Goal: Task Accomplishment & Management: Use online tool/utility

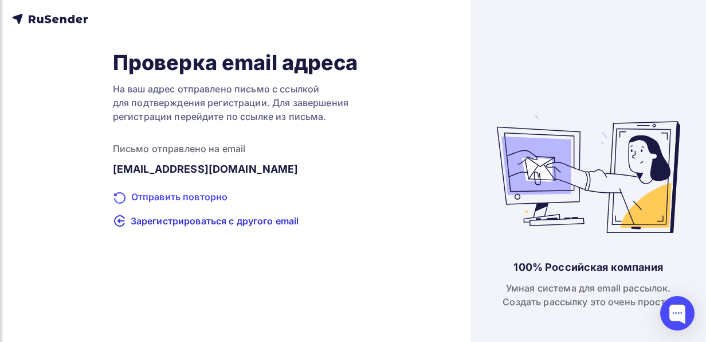
click at [181, 196] on div "Отправить повторно" at bounding box center [235, 197] width 245 height 15
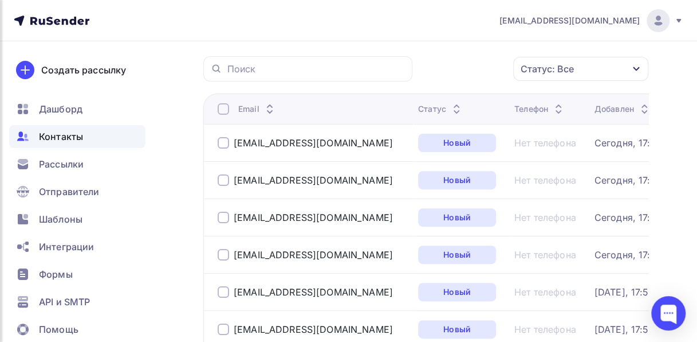
scroll to position [93, 0]
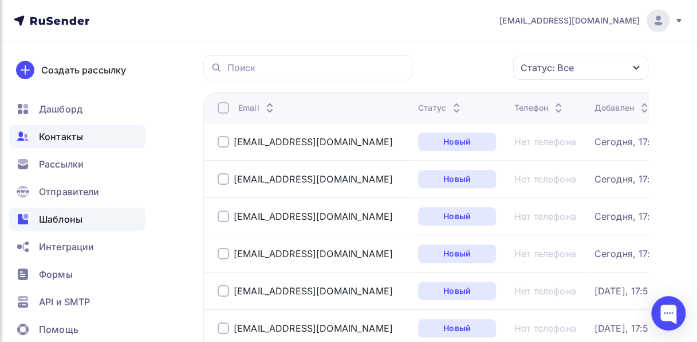
click at [79, 217] on span "Шаблоны" at bounding box center [61, 219] width 44 height 14
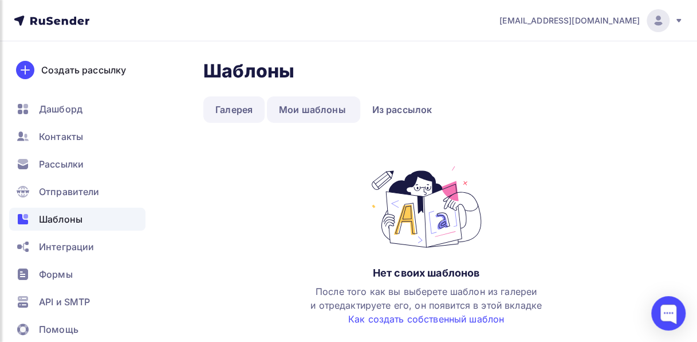
click at [227, 112] on link "Галерея" at bounding box center [233, 109] width 61 height 26
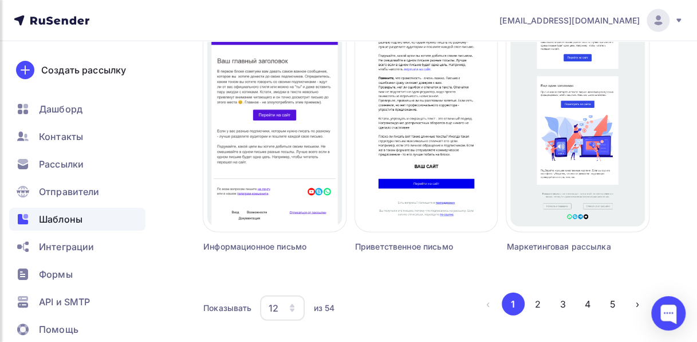
scroll to position [1169, 0]
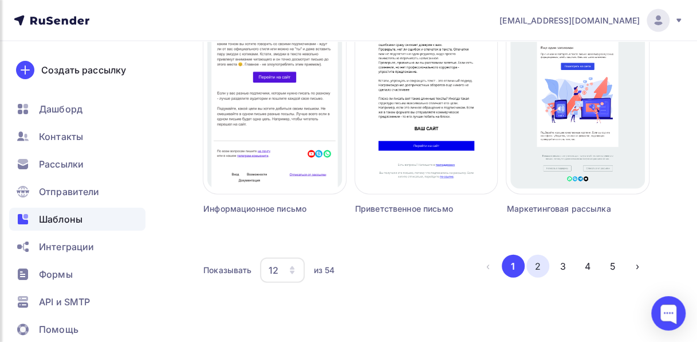
click at [542, 260] on button "2" at bounding box center [538, 265] width 23 height 23
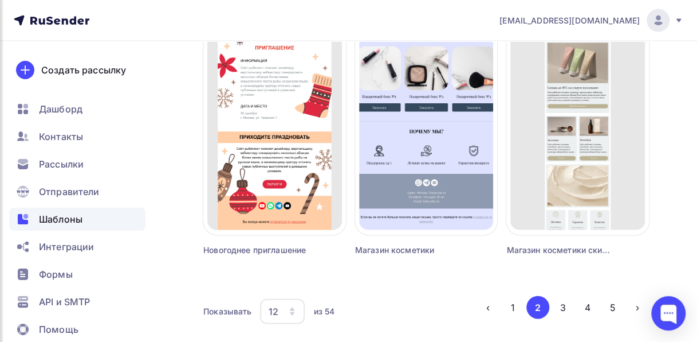
scroll to position [1171, 0]
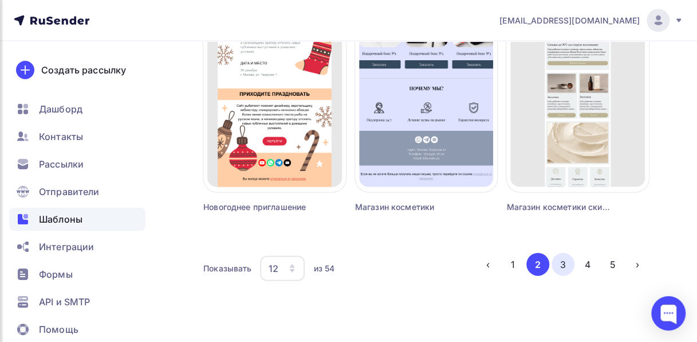
click at [562, 260] on button "3" at bounding box center [563, 264] width 23 height 23
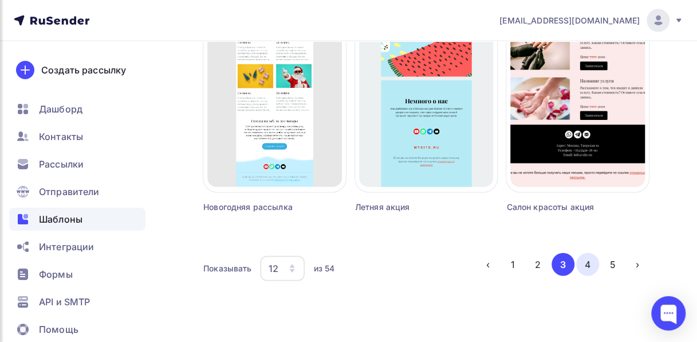
click at [588, 261] on button "4" at bounding box center [588, 264] width 23 height 23
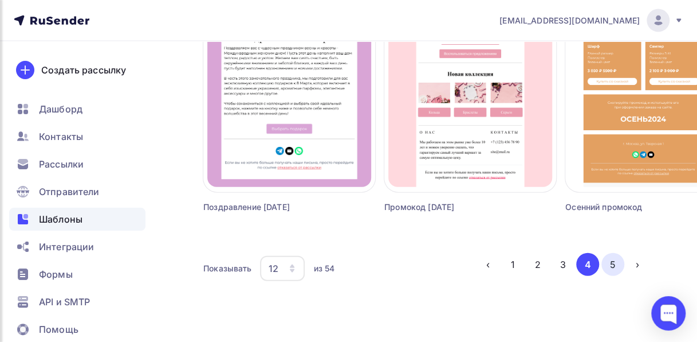
click at [614, 264] on button "5" at bounding box center [613, 264] width 23 height 23
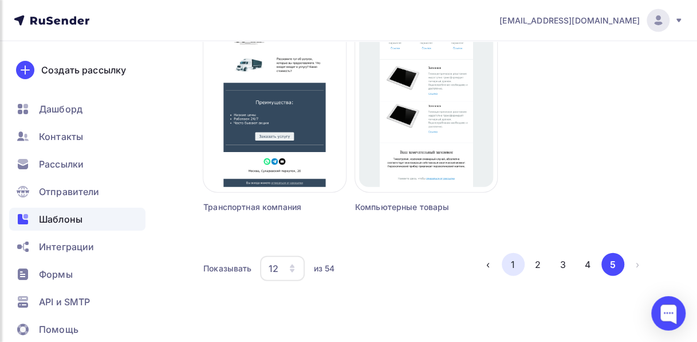
click at [516, 269] on button "1" at bounding box center [513, 264] width 23 height 23
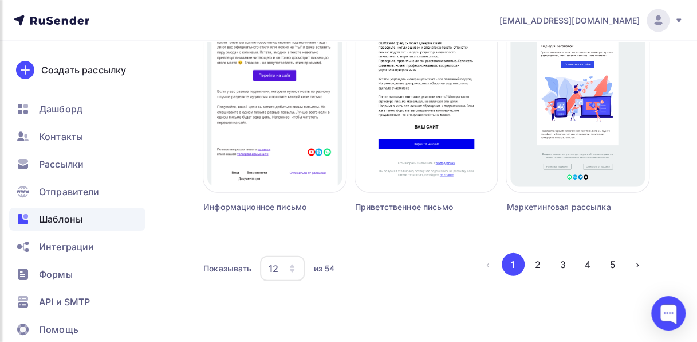
scroll to position [0, 0]
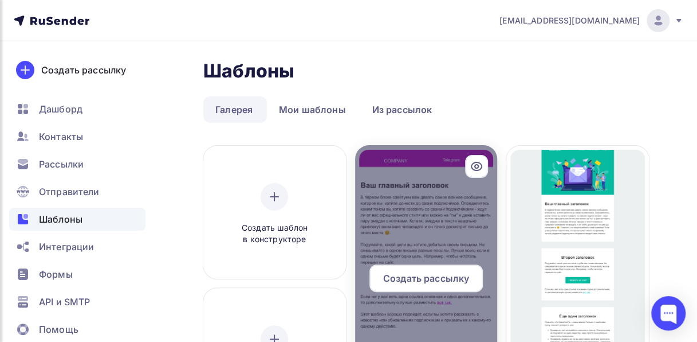
click at [432, 211] on div at bounding box center [426, 282] width 143 height 275
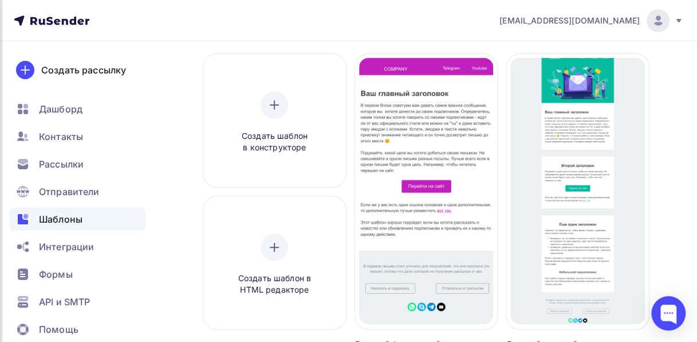
scroll to position [86, 0]
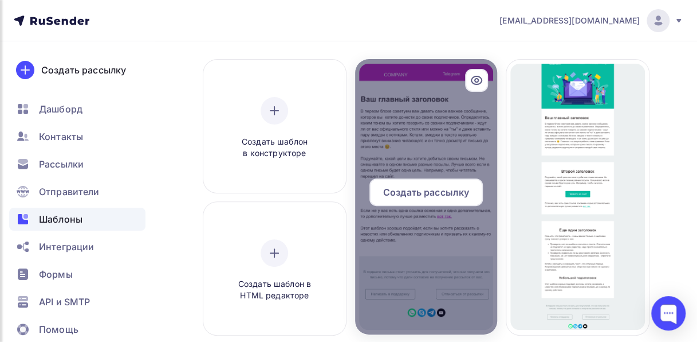
click at [424, 122] on div at bounding box center [426, 196] width 143 height 275
click at [483, 81] on icon at bounding box center [477, 80] width 14 height 14
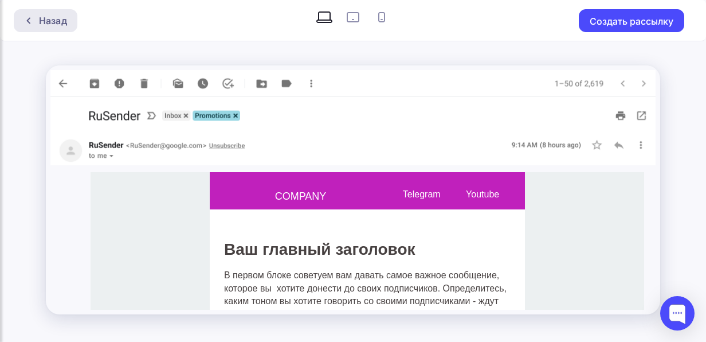
click at [36, 21] on div at bounding box center [31, 20] width 15 height 9
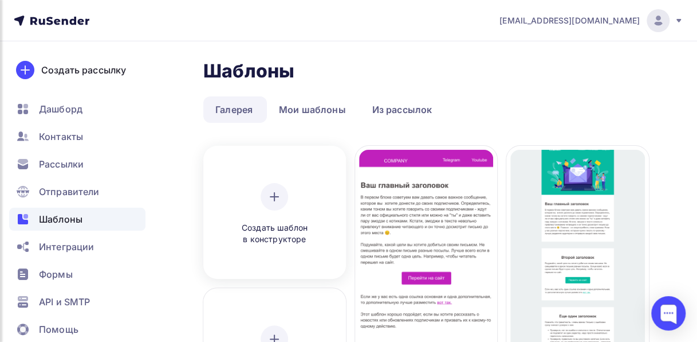
click at [268, 190] on icon at bounding box center [275, 197] width 14 height 14
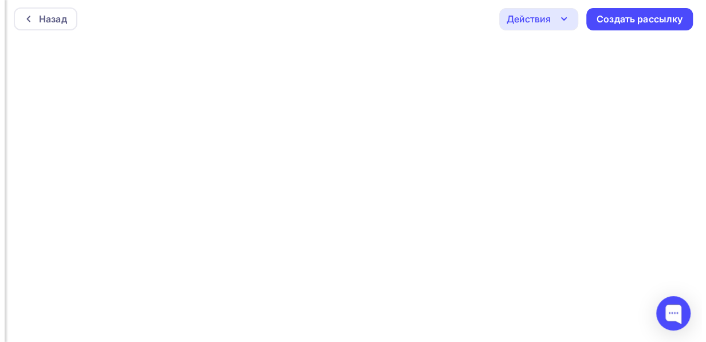
scroll to position [3, 0]
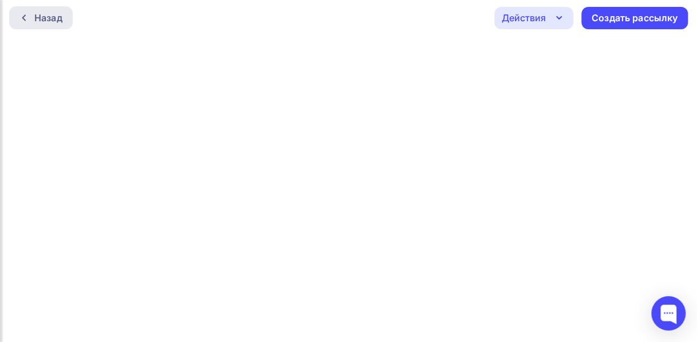
click at [55, 16] on div "Назад" at bounding box center [48, 18] width 28 height 14
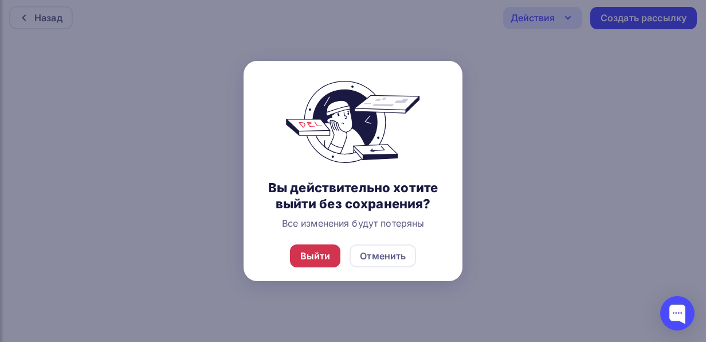
click at [328, 253] on div "Выйти" at bounding box center [315, 256] width 30 height 14
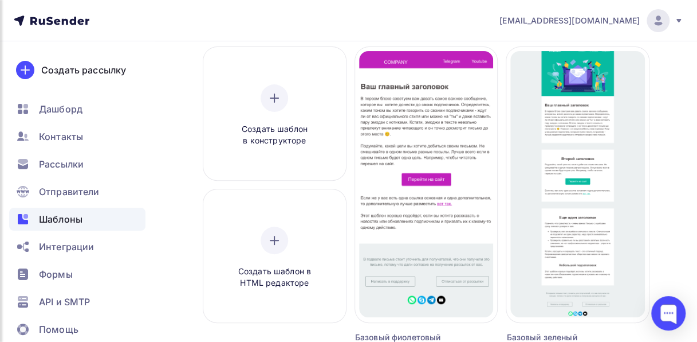
scroll to position [110, 0]
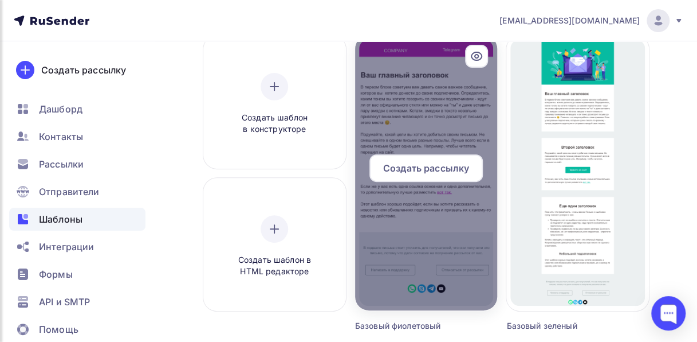
click at [439, 99] on div at bounding box center [426, 172] width 143 height 275
click at [440, 163] on span "Создать рассылку" at bounding box center [426, 168] width 86 height 14
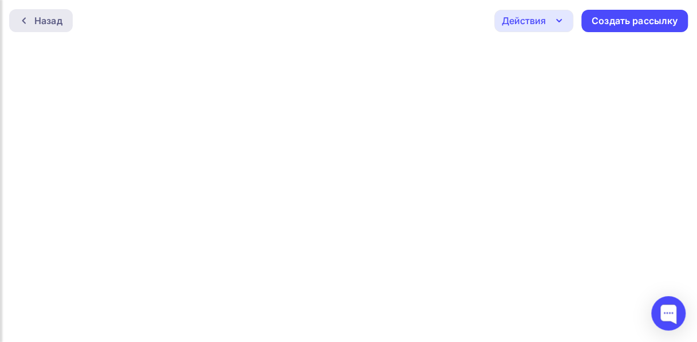
click at [54, 22] on div "Назад" at bounding box center [48, 21] width 28 height 14
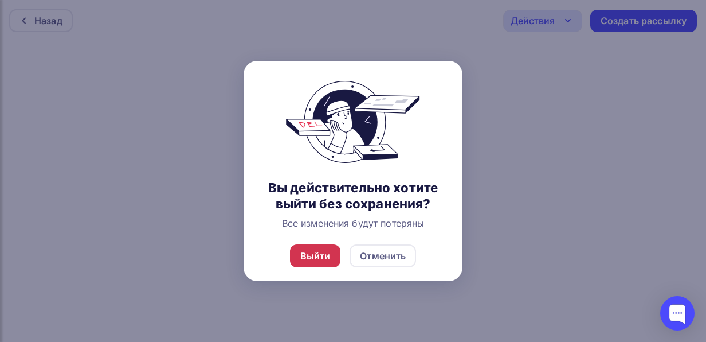
click at [331, 250] on div "Выйти" at bounding box center [315, 255] width 51 height 23
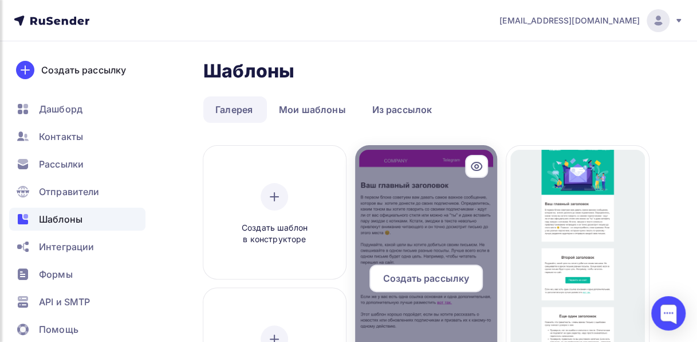
click at [440, 233] on div at bounding box center [426, 282] width 143 height 275
click at [466, 240] on div at bounding box center [426, 282] width 143 height 275
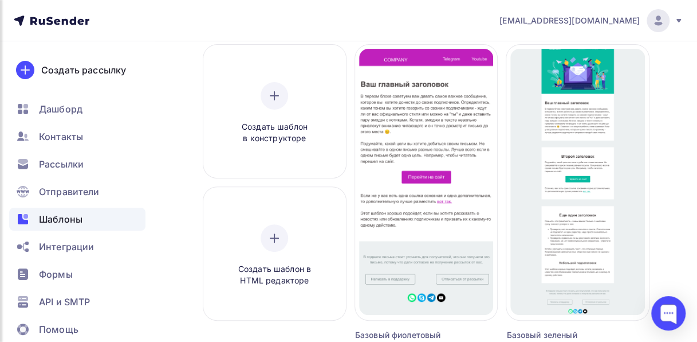
scroll to position [106, 0]
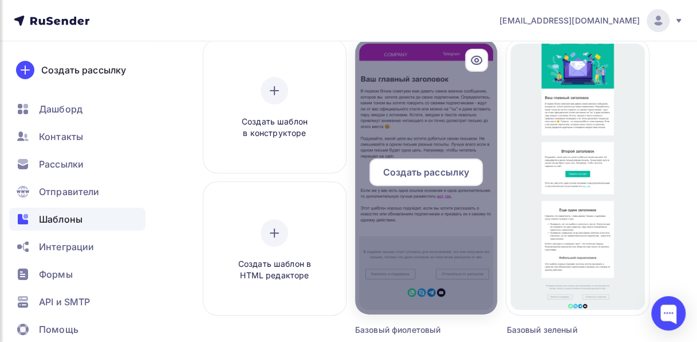
click at [461, 236] on div at bounding box center [426, 176] width 143 height 275
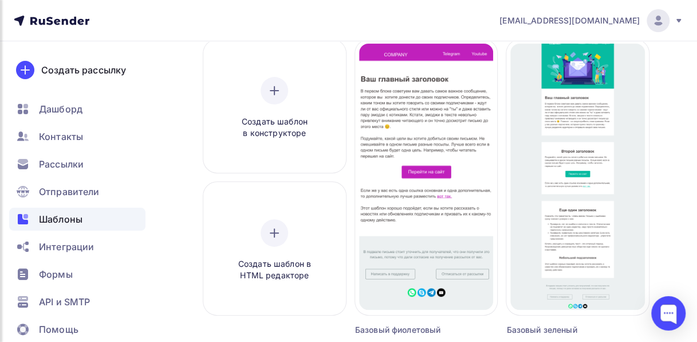
click at [405, 329] on div "Базовый фиолетовый" at bounding box center [408, 329] width 107 height 11
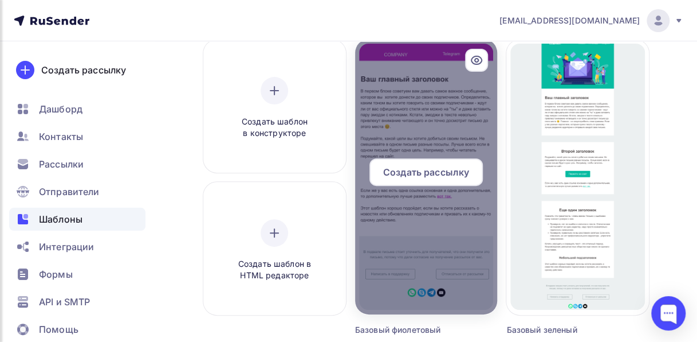
click at [420, 176] on span "Создать рассылку" at bounding box center [426, 172] width 86 height 14
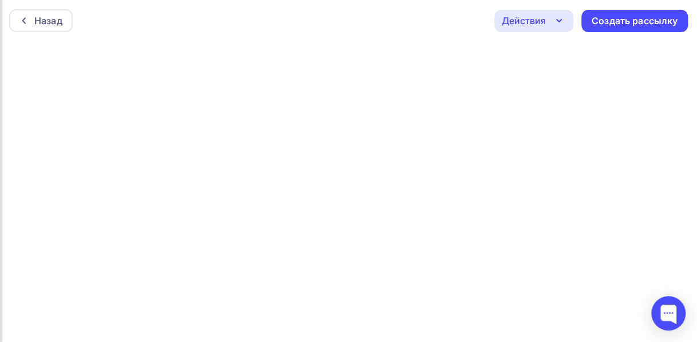
click at [558, 24] on icon "button" at bounding box center [559, 21] width 14 height 14
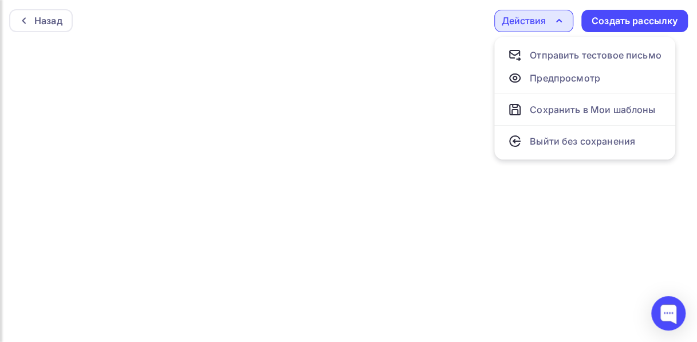
click at [558, 24] on icon "button" at bounding box center [559, 21] width 14 height 14
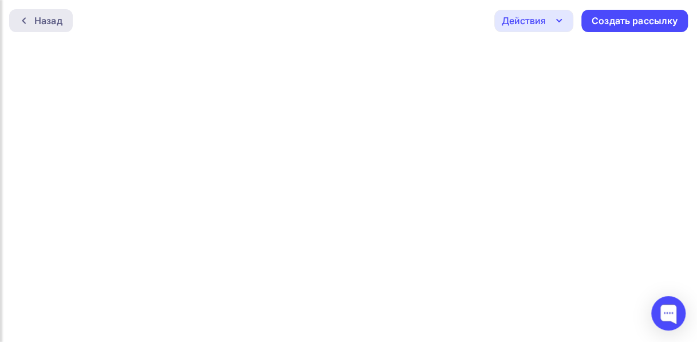
click at [42, 21] on div "Назад" at bounding box center [48, 21] width 28 height 14
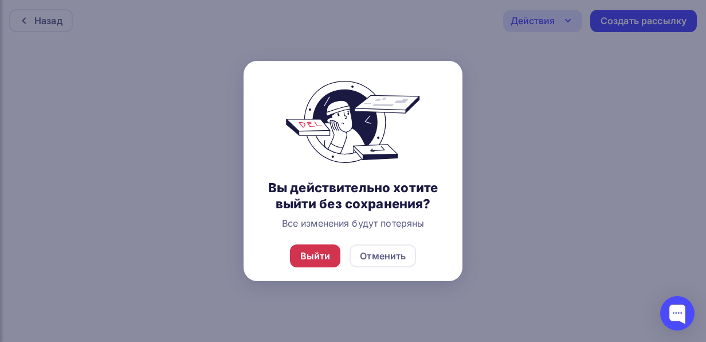
click at [334, 250] on div "Выйти" at bounding box center [315, 255] width 51 height 23
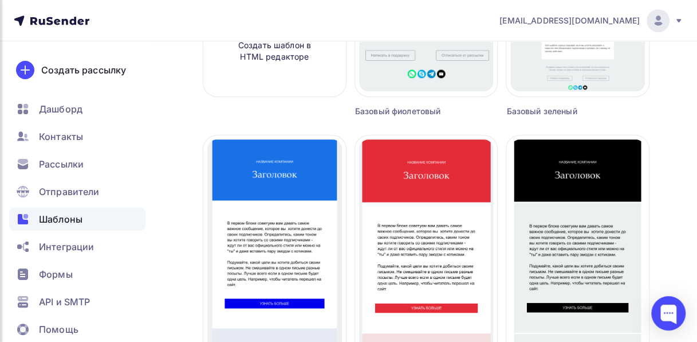
scroll to position [423, 0]
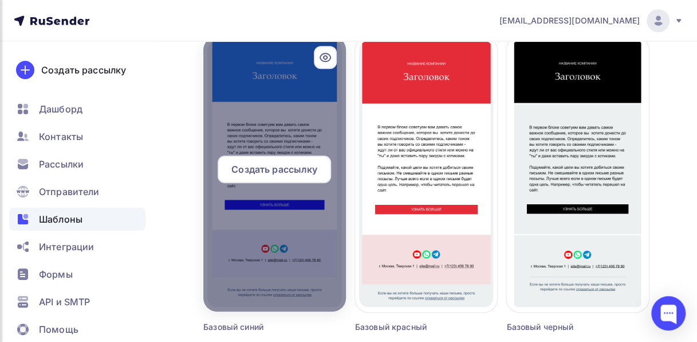
click at [315, 111] on div at bounding box center [274, 173] width 143 height 275
click at [305, 177] on div "Создать рассылку" at bounding box center [274, 169] width 113 height 28
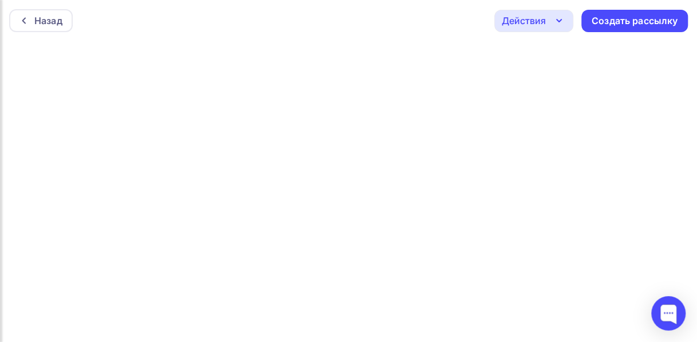
click at [535, 17] on div "Действия" at bounding box center [524, 21] width 44 height 14
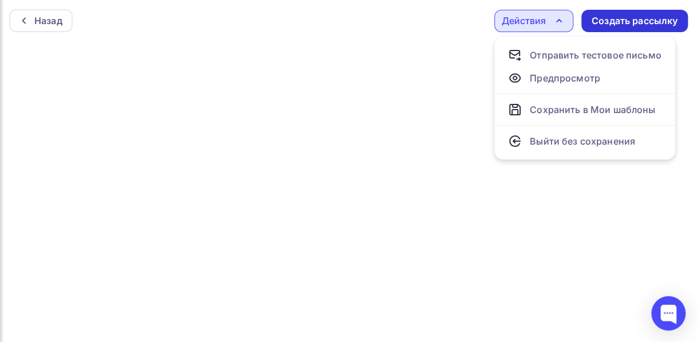
click at [642, 22] on div "Создать рассылку" at bounding box center [635, 20] width 86 height 13
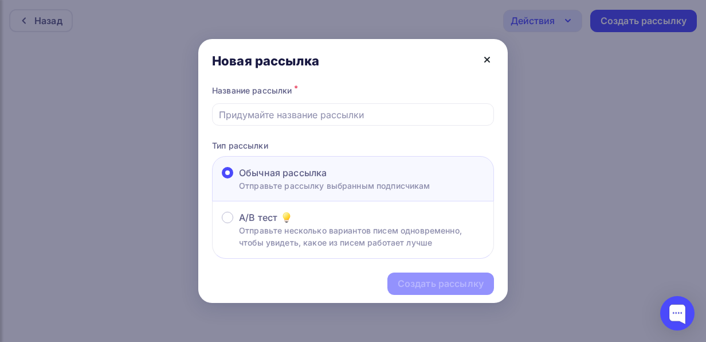
click at [486, 63] on icon at bounding box center [487, 60] width 14 height 14
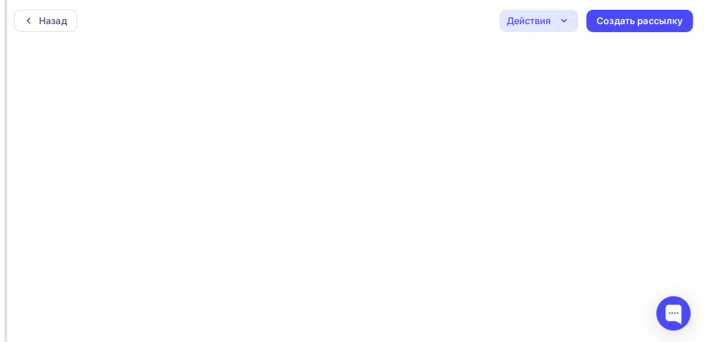
scroll to position [3, 0]
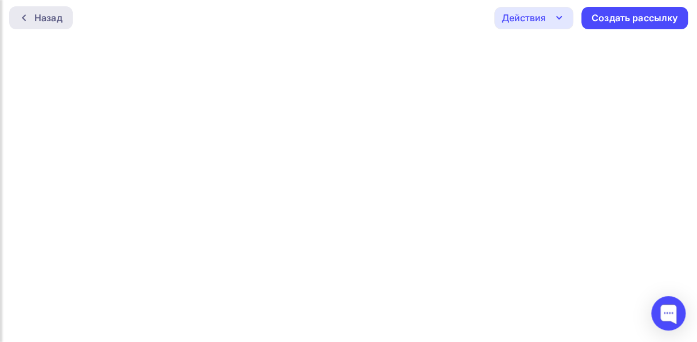
click at [49, 15] on div "Назад" at bounding box center [48, 18] width 28 height 14
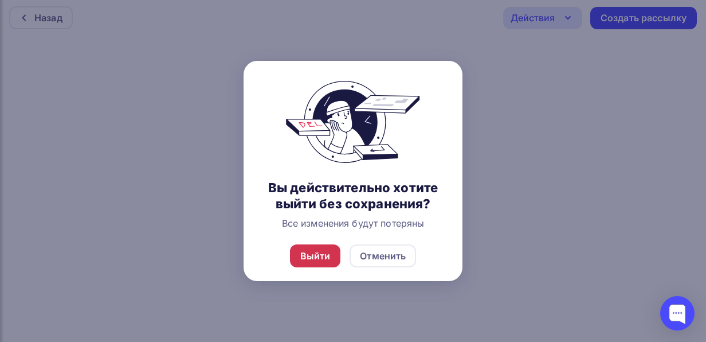
click at [323, 252] on div "Выйти" at bounding box center [315, 256] width 30 height 14
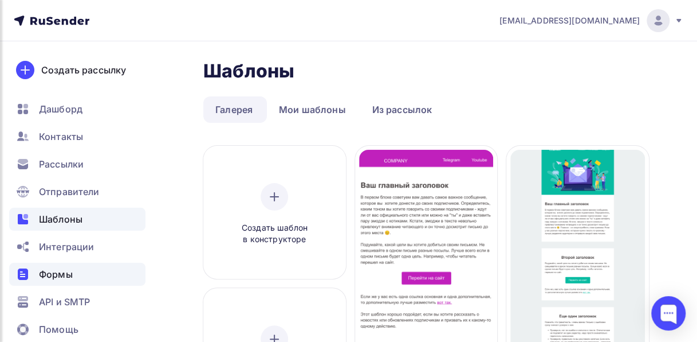
click at [50, 273] on span "Формы" at bounding box center [56, 274] width 34 height 14
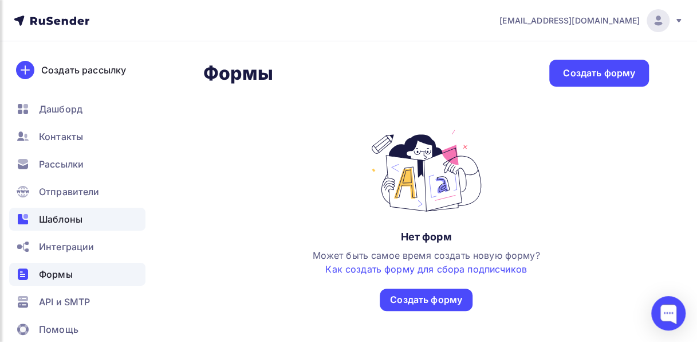
click at [72, 224] on span "Шаблоны" at bounding box center [61, 219] width 44 height 14
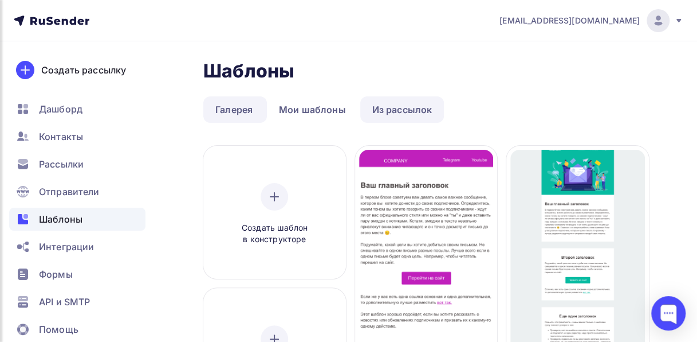
click at [422, 111] on link "Из рассылок" at bounding box center [402, 109] width 84 height 26
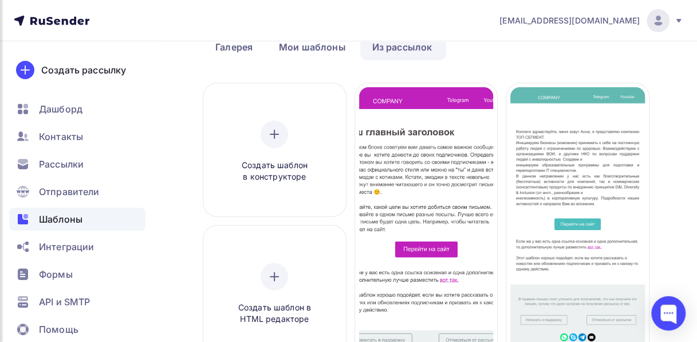
scroll to position [65, 0]
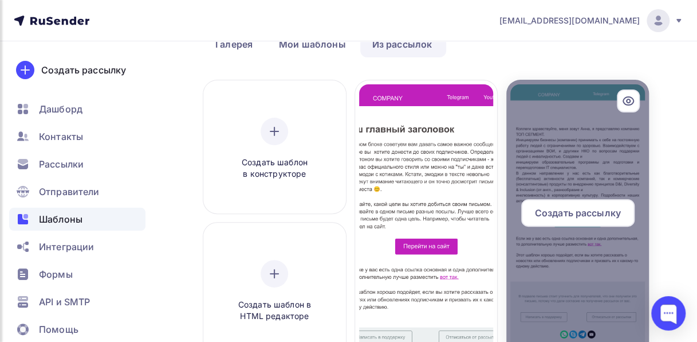
click at [612, 152] on div at bounding box center [578, 217] width 143 height 275
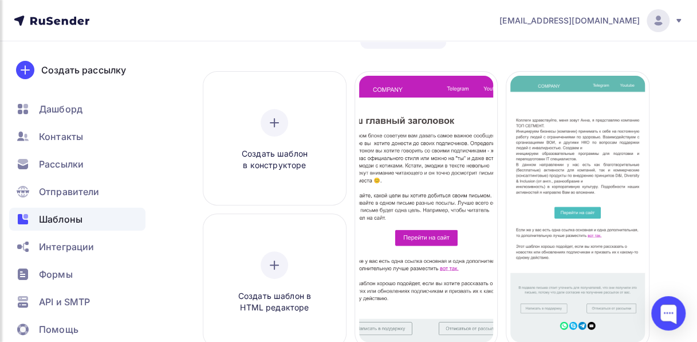
scroll to position [53, 0]
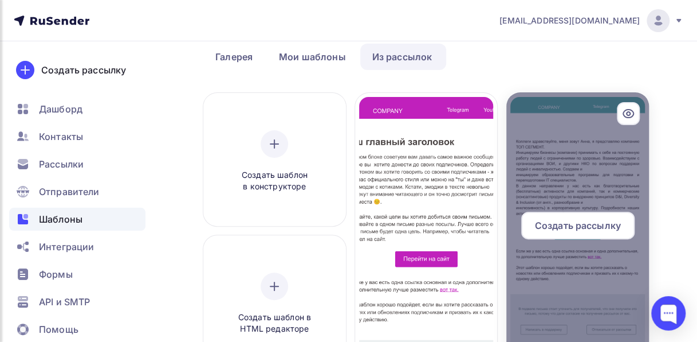
click at [584, 230] on span "Создать рассылку" at bounding box center [578, 225] width 86 height 14
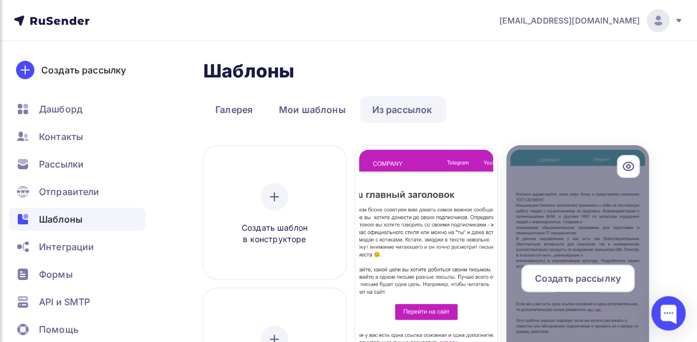
click at [559, 215] on div at bounding box center [578, 282] width 143 height 275
click at [578, 281] on span "Создать рассылку" at bounding box center [578, 278] width 86 height 14
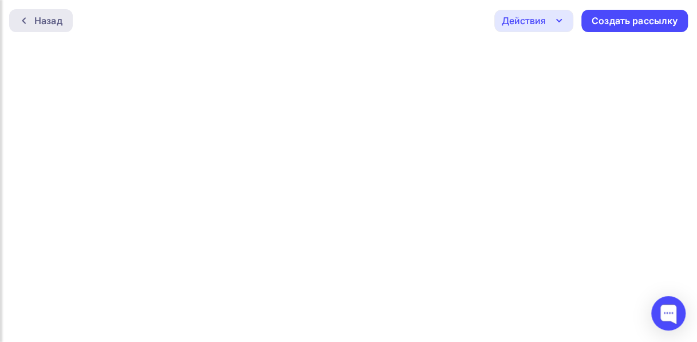
click at [34, 20] on div "Назад" at bounding box center [48, 21] width 28 height 14
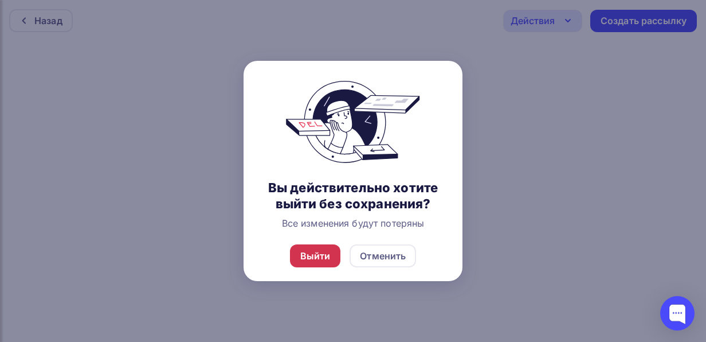
click at [304, 258] on div "Выйти" at bounding box center [315, 256] width 30 height 14
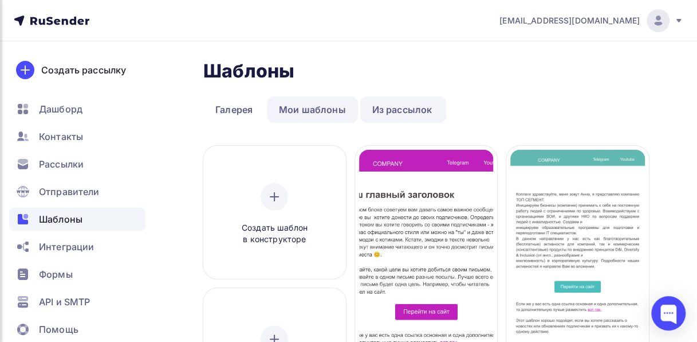
click at [322, 109] on link "Мои шаблоны" at bounding box center [312, 109] width 91 height 26
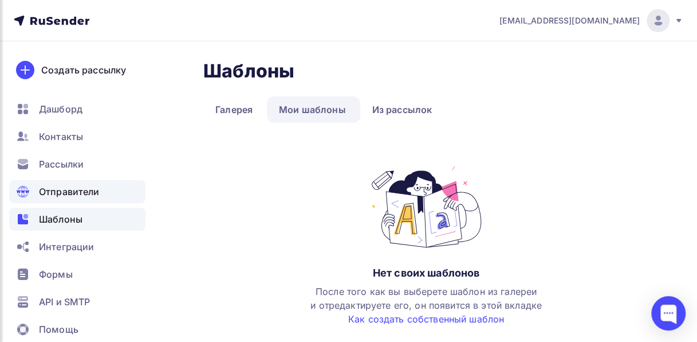
click at [60, 187] on span "Отправители" at bounding box center [69, 192] width 61 height 14
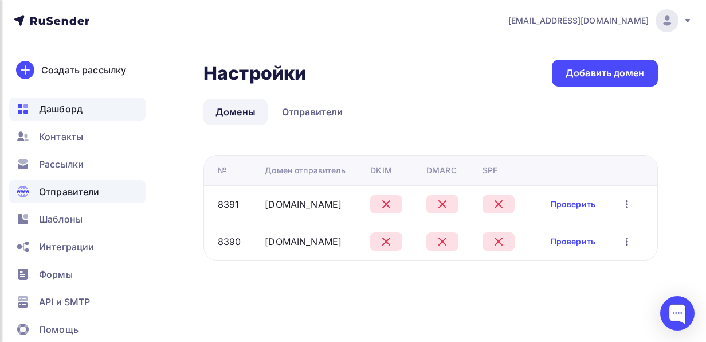
click at [65, 112] on span "Дашборд" at bounding box center [61, 109] width 44 height 14
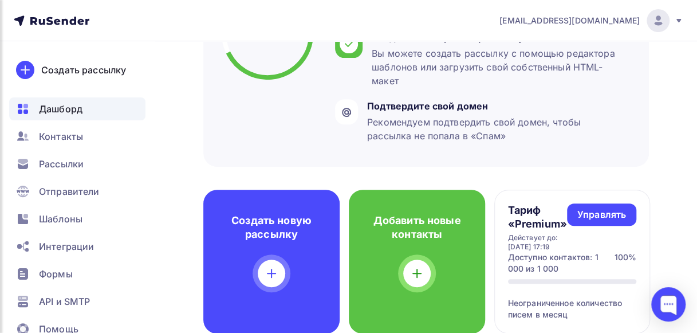
scroll to position [181, 0]
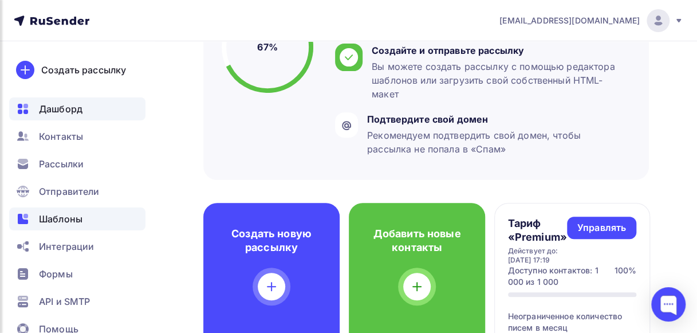
click at [53, 225] on span "Шаблоны" at bounding box center [61, 219] width 44 height 14
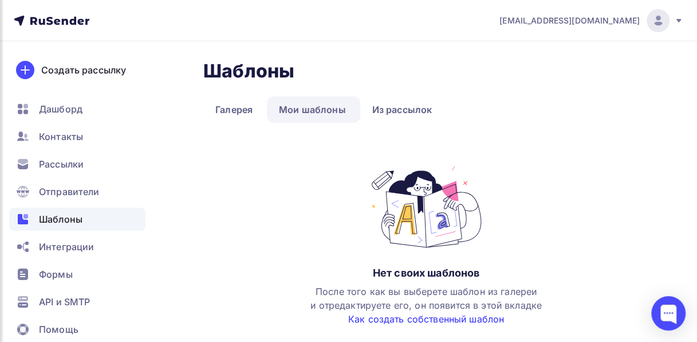
click at [379, 317] on link "Как создать собственный шаблон" at bounding box center [426, 318] width 156 height 11
click at [246, 111] on link "Галерея" at bounding box center [233, 109] width 61 height 26
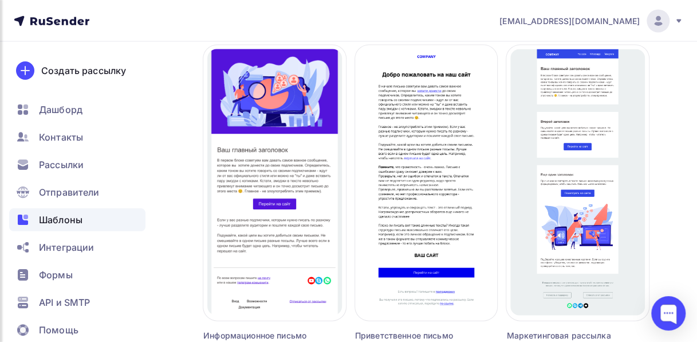
scroll to position [1045, 0]
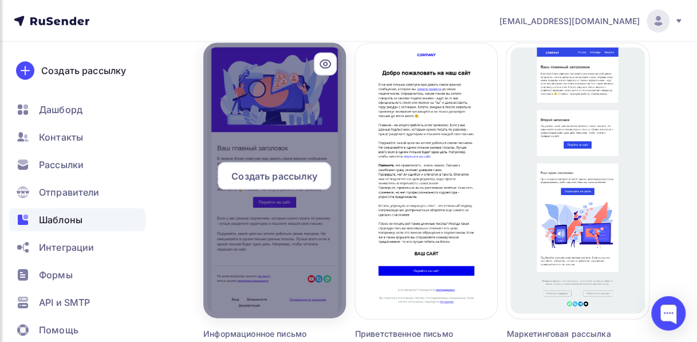
click at [289, 175] on span "Создать рассылку" at bounding box center [275, 176] width 86 height 14
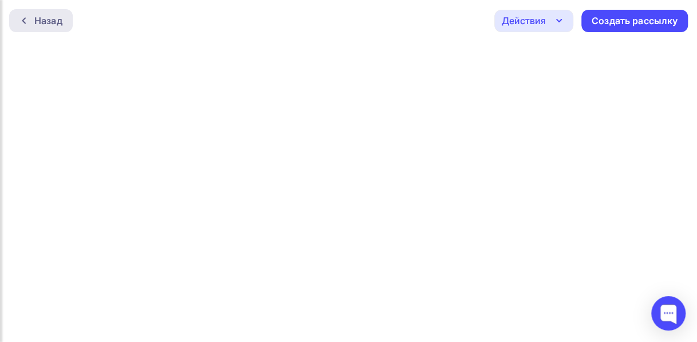
click at [40, 18] on div "Назад" at bounding box center [48, 21] width 28 height 14
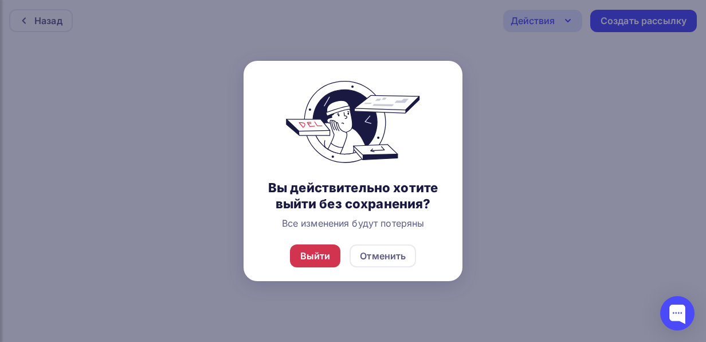
click at [316, 257] on div "Выйти" at bounding box center [315, 256] width 30 height 14
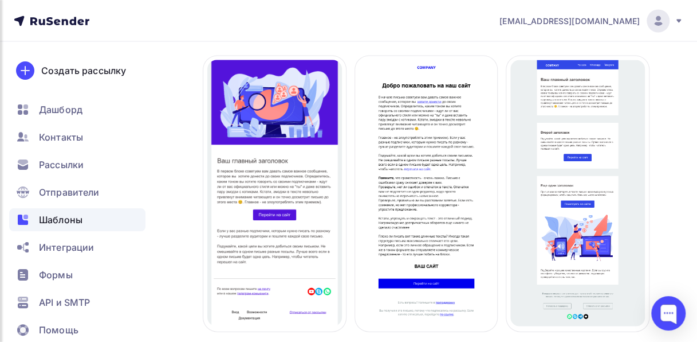
scroll to position [1052, 0]
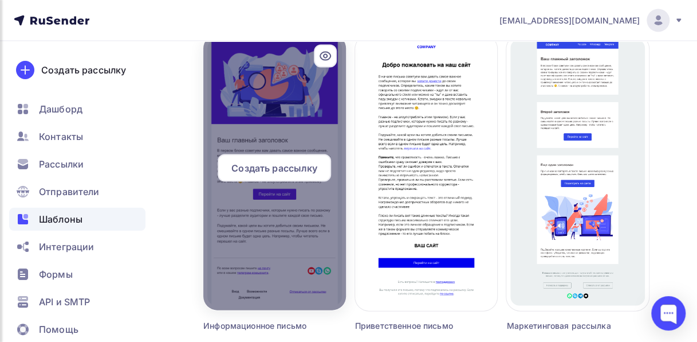
click at [300, 219] on div at bounding box center [274, 172] width 143 height 275
click at [284, 169] on span "Создать рассылку" at bounding box center [275, 168] width 86 height 14
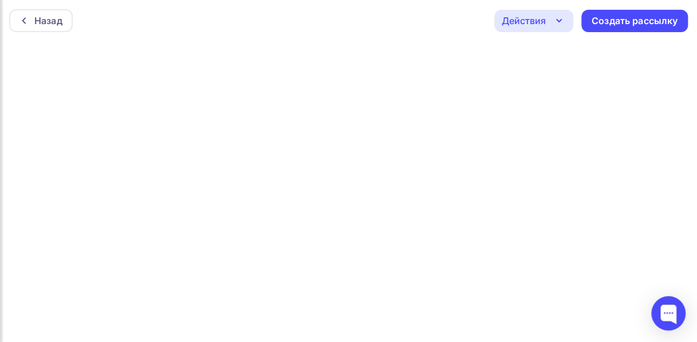
scroll to position [3, 0]
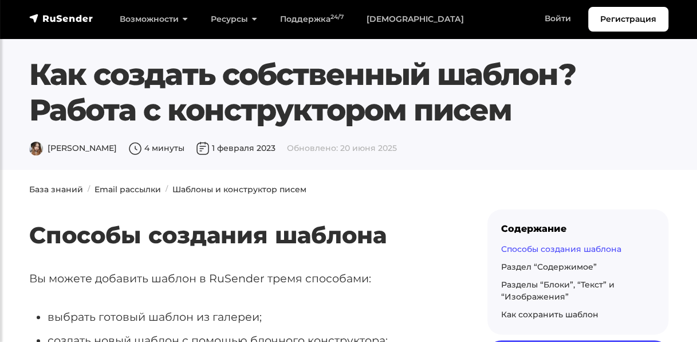
click at [538, 248] on link "Способы создания шаблона" at bounding box center [561, 249] width 120 height 10
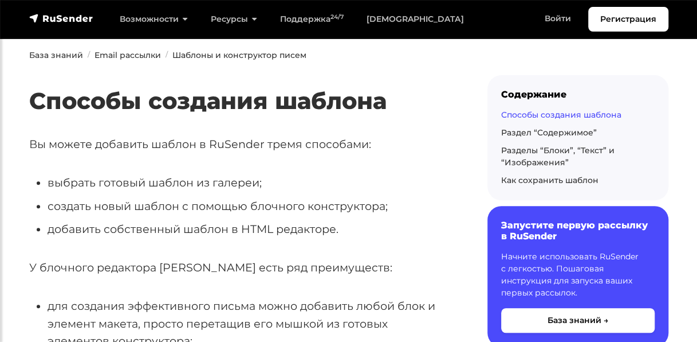
scroll to position [187, 0]
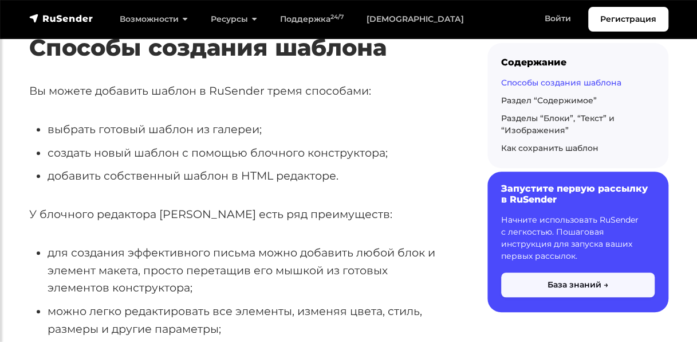
click at [568, 282] on button "База знаний →" at bounding box center [578, 285] width 154 height 25
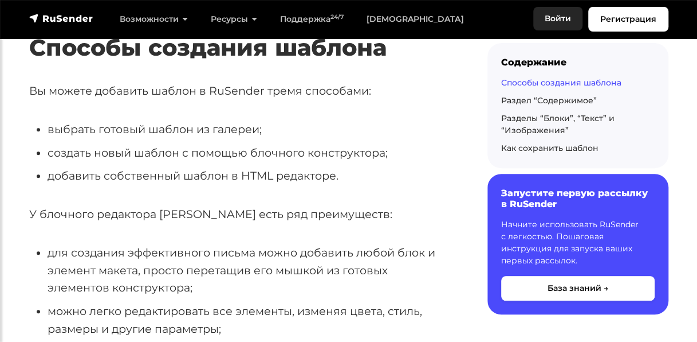
click at [551, 19] on link "Войти" at bounding box center [558, 18] width 49 height 23
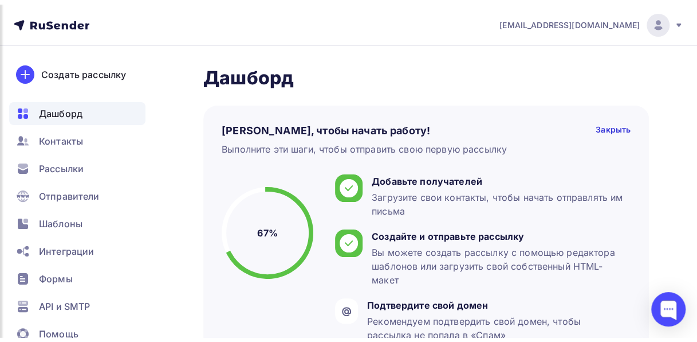
scroll to position [1, 0]
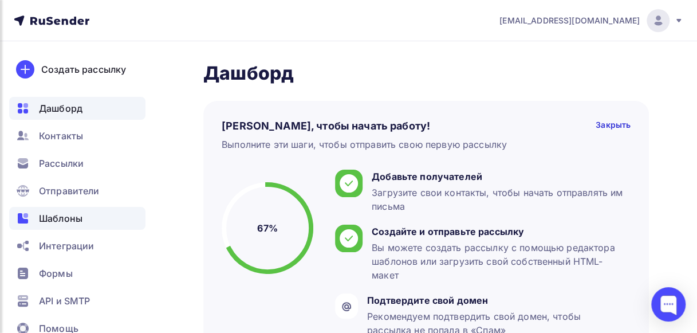
click at [44, 218] on span "Шаблоны" at bounding box center [61, 218] width 44 height 14
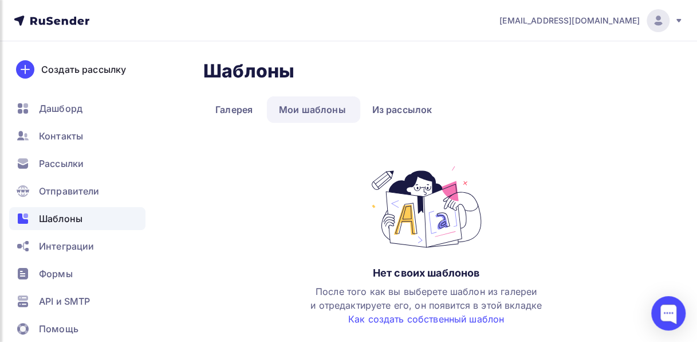
click at [307, 115] on link "Мои шаблоны" at bounding box center [312, 109] width 91 height 26
click at [222, 112] on link "Галерея" at bounding box center [233, 109] width 61 height 26
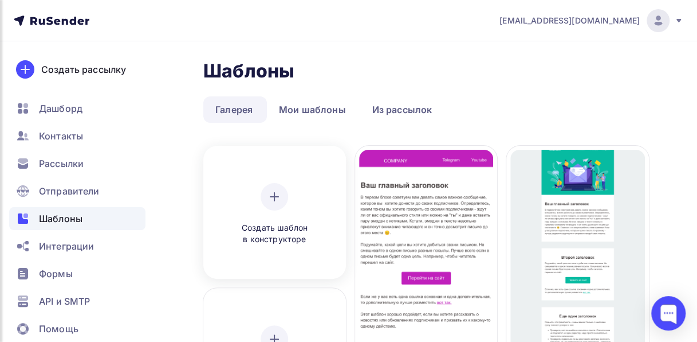
click at [272, 188] on div at bounding box center [275, 197] width 28 height 28
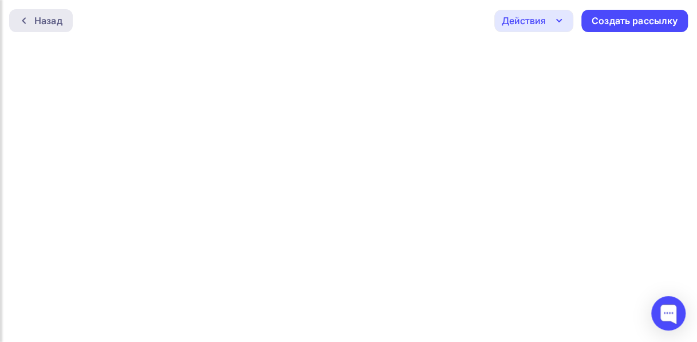
click at [50, 22] on div "Назад" at bounding box center [48, 21] width 28 height 14
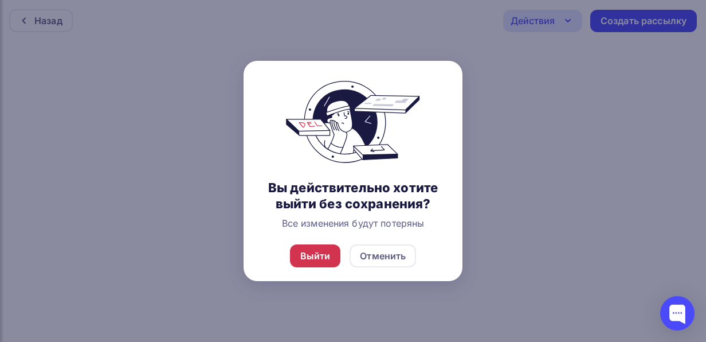
click at [316, 255] on div "Выйти" at bounding box center [315, 256] width 30 height 14
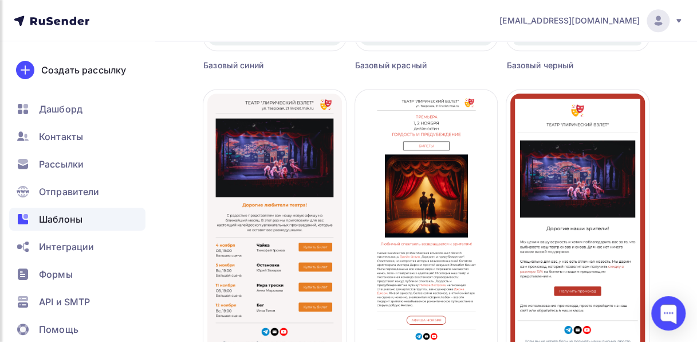
scroll to position [688, 0]
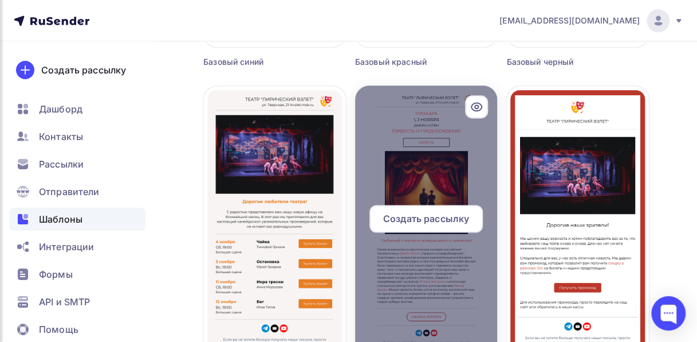
click at [429, 254] on div at bounding box center [426, 222] width 143 height 275
click at [424, 221] on span "Создать рассылку" at bounding box center [426, 218] width 86 height 14
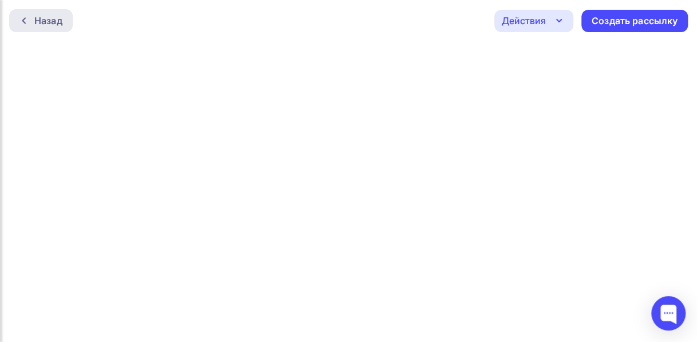
click at [45, 17] on div "Назад" at bounding box center [48, 21] width 28 height 14
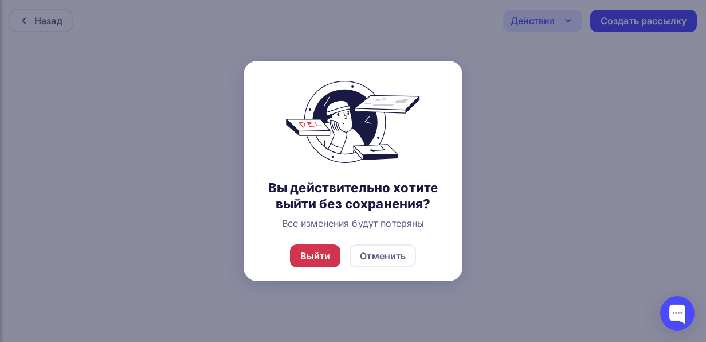
click at [331, 254] on div "Выйти" at bounding box center [315, 255] width 51 height 23
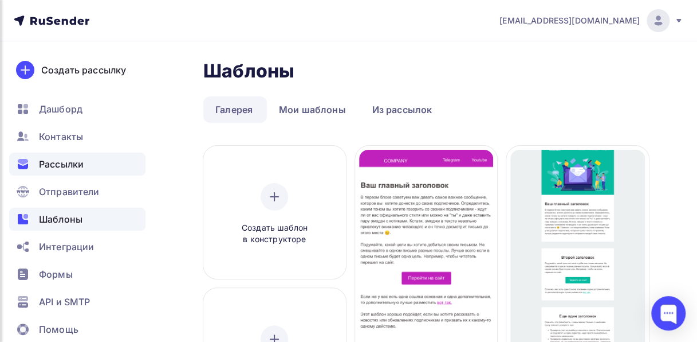
click at [96, 167] on div "Рассылки" at bounding box center [77, 163] width 136 height 23
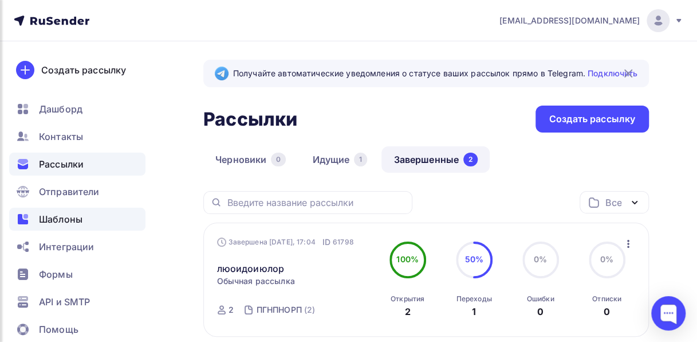
click at [80, 218] on span "Шаблоны" at bounding box center [61, 219] width 44 height 14
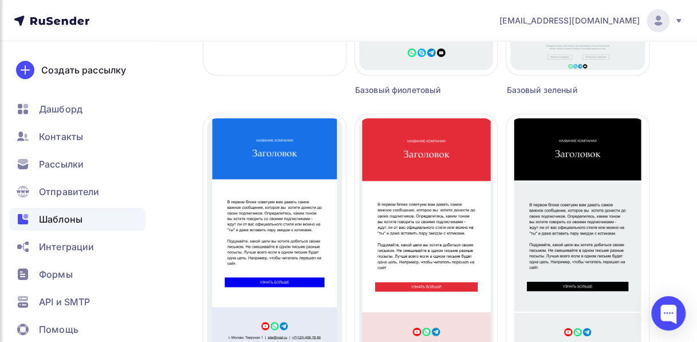
scroll to position [360, 0]
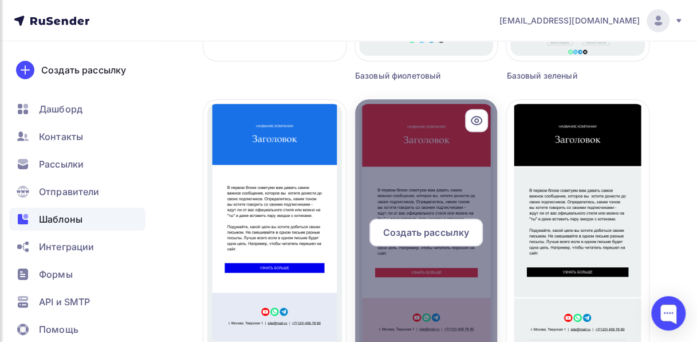
click at [441, 178] on div at bounding box center [426, 236] width 143 height 275
click at [428, 234] on span "Создать рассылку" at bounding box center [426, 232] width 86 height 14
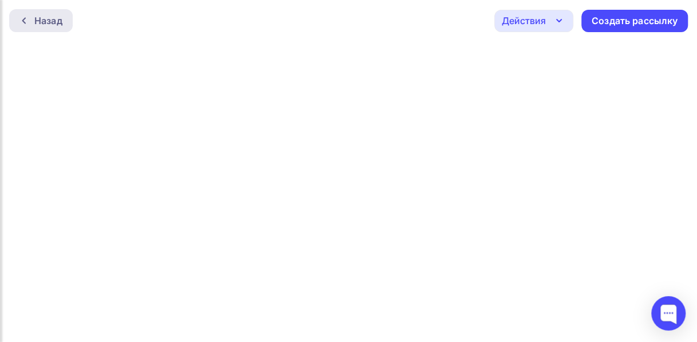
click at [50, 22] on div "Назад" at bounding box center [48, 21] width 28 height 14
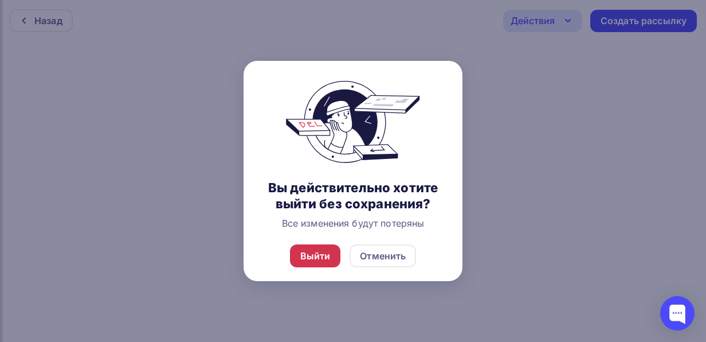
click at [314, 254] on div "Выйти" at bounding box center [315, 256] width 30 height 14
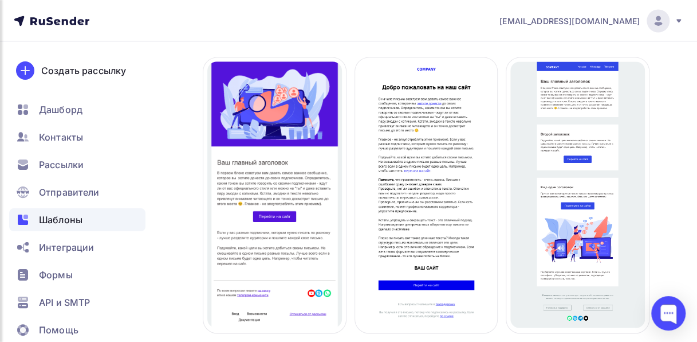
scroll to position [1018, 0]
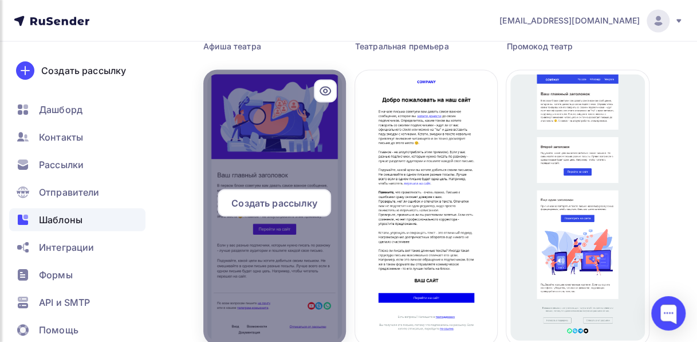
click at [264, 262] on div at bounding box center [274, 206] width 143 height 275
click at [273, 206] on span "Создать рассылку" at bounding box center [275, 202] width 86 height 14
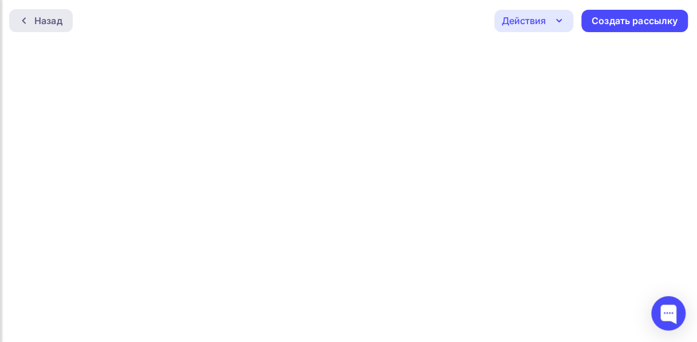
click at [38, 15] on div "Назад" at bounding box center [48, 21] width 28 height 14
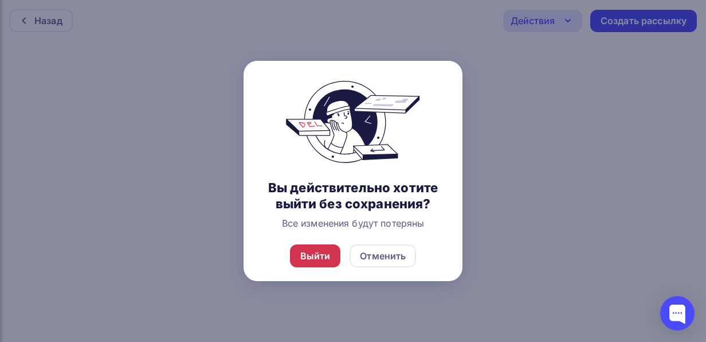
click at [330, 256] on div "Выйти" at bounding box center [315, 255] width 51 height 23
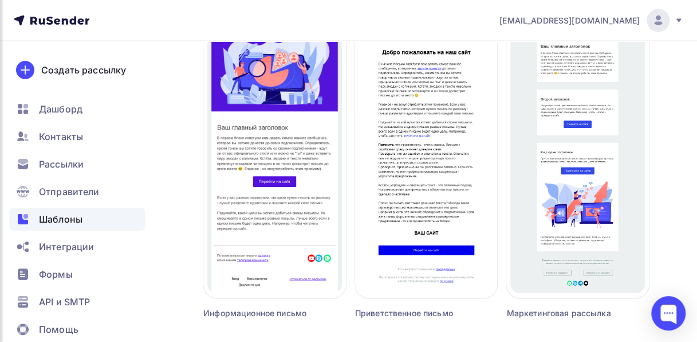
scroll to position [1063, 0]
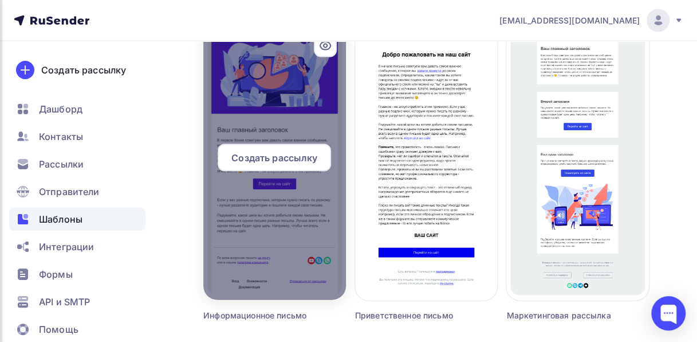
click at [265, 158] on span "Создать рассылку" at bounding box center [275, 158] width 86 height 14
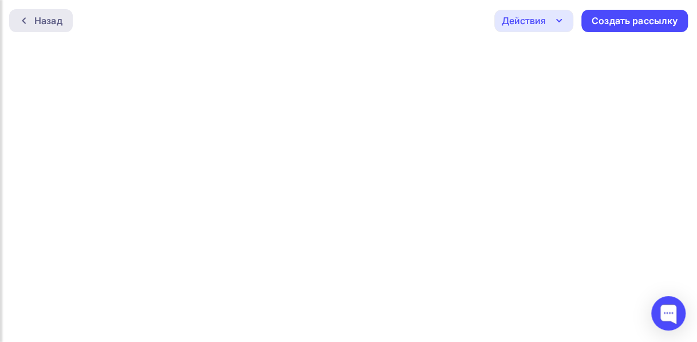
click at [44, 19] on div "Назад" at bounding box center [48, 21] width 28 height 14
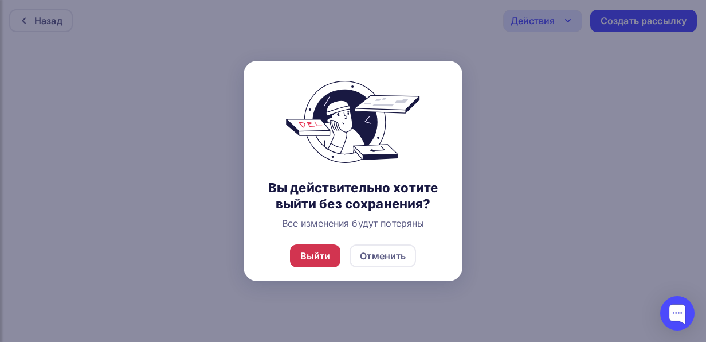
click at [324, 256] on div "Выйти" at bounding box center [315, 256] width 30 height 14
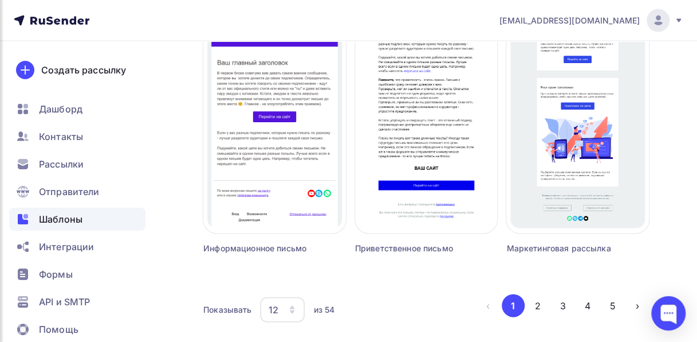
scroll to position [1171, 0]
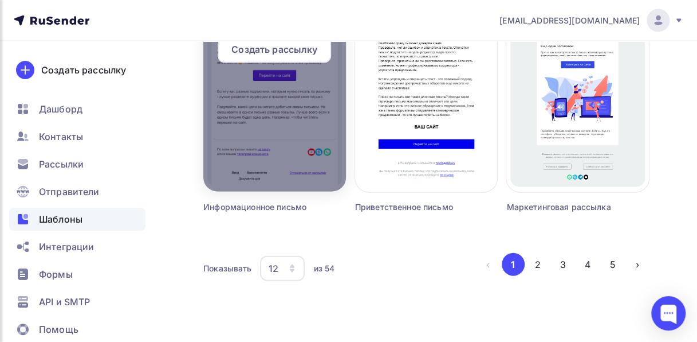
click at [289, 52] on span "Создать рассылку" at bounding box center [275, 49] width 86 height 14
